Goal: Task Accomplishment & Management: Use online tool/utility

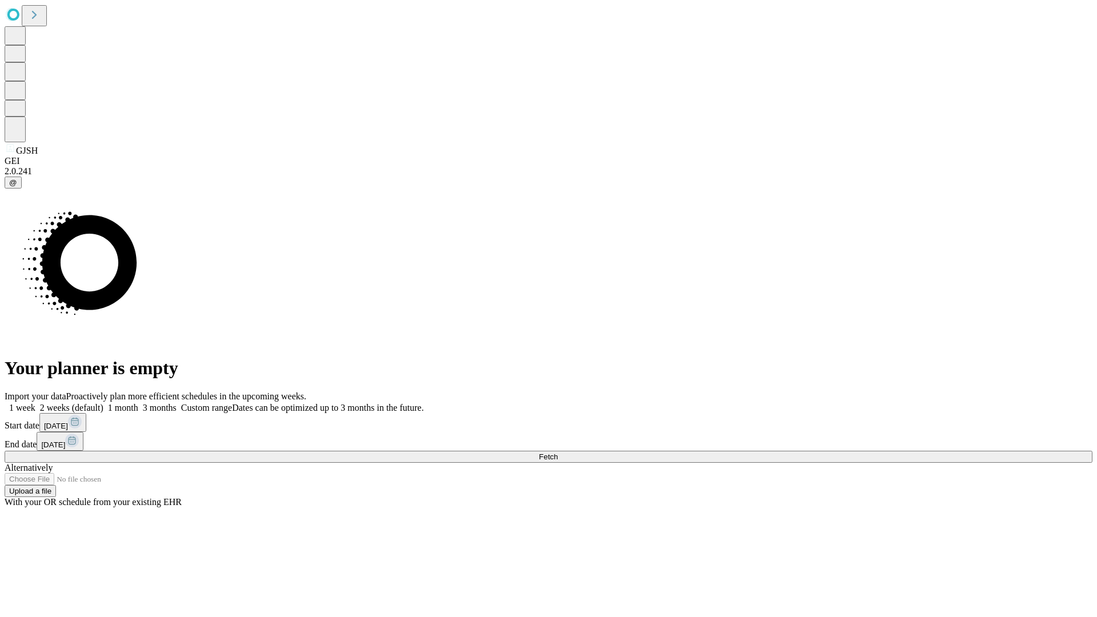
click at [557, 452] on span "Fetch" at bounding box center [548, 456] width 19 height 9
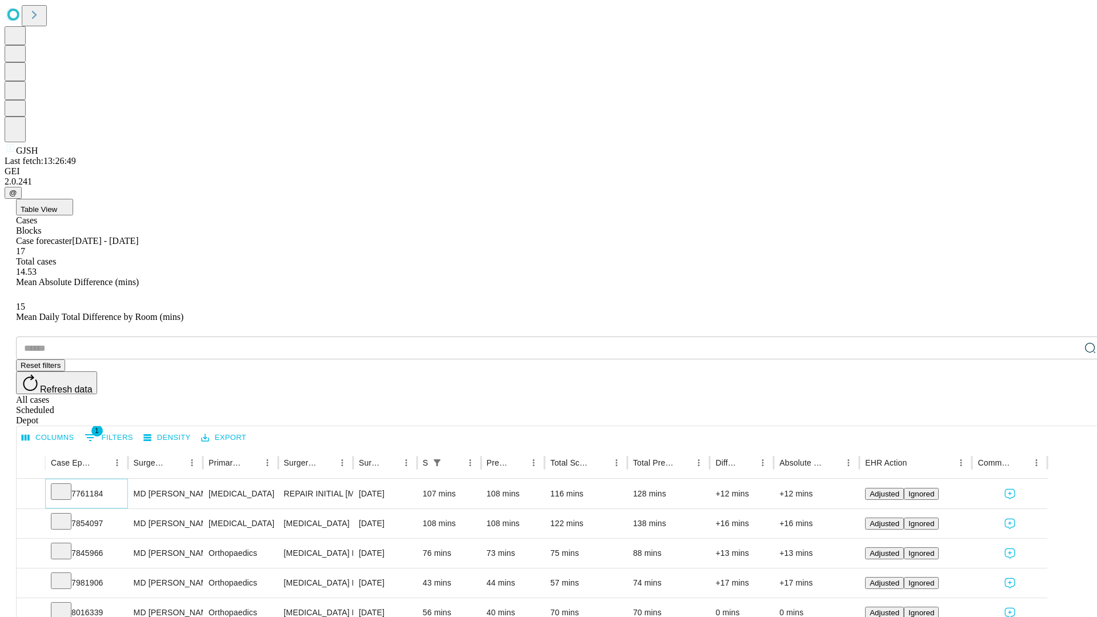
click at [67, 485] on icon at bounding box center [60, 490] width 11 height 11
